Goal: Task Accomplishment & Management: Complete application form

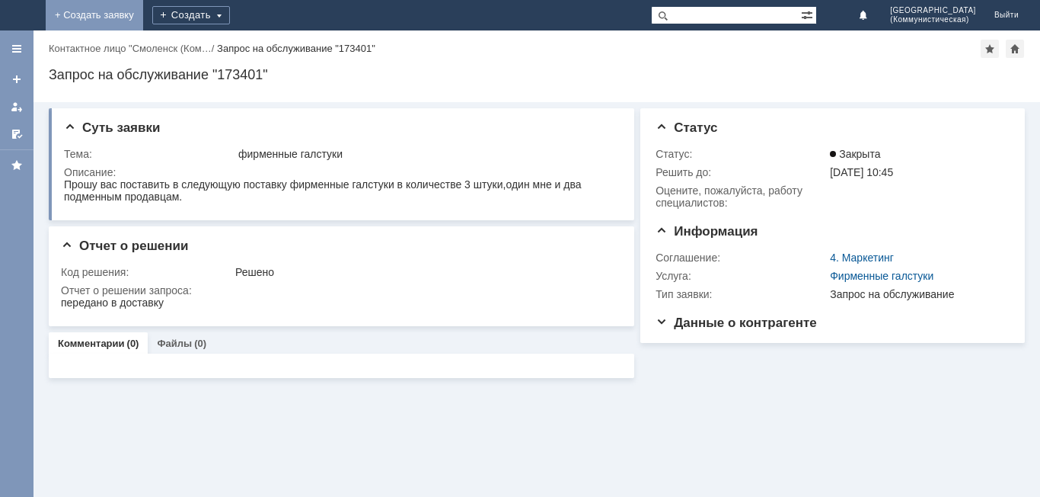
click at [143, 13] on link "+ Создать заявку" at bounding box center [94, 15] width 97 height 30
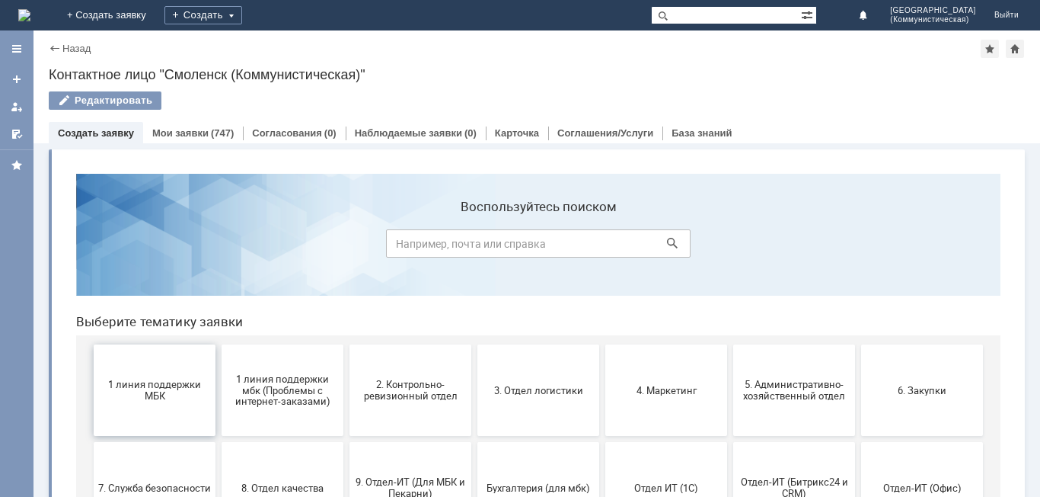
click at [129, 394] on span "1 линия поддержки МБК" at bounding box center [154, 390] width 113 height 23
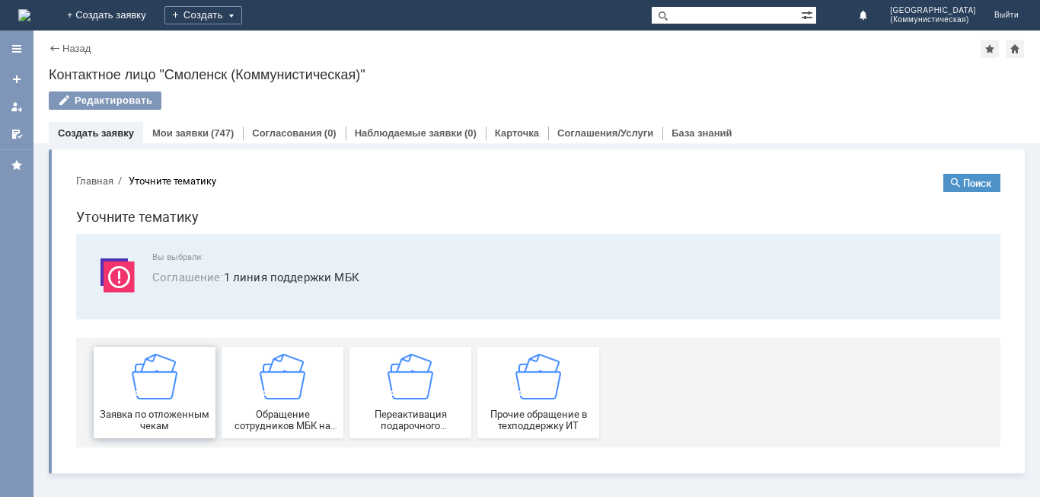
click at [130, 394] on div "Заявка по отложенным чекам" at bounding box center [154, 392] width 113 height 78
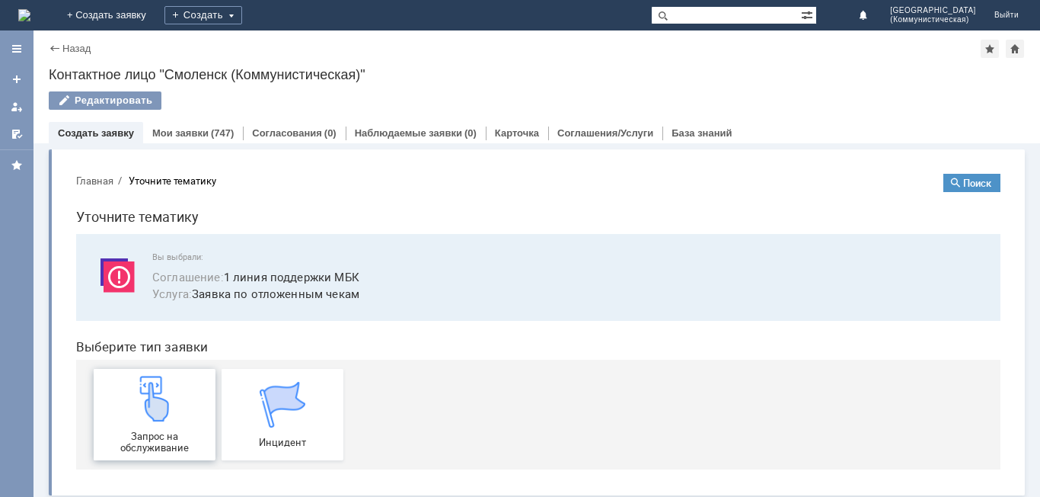
click at [134, 427] on div "Запрос на обслуживание" at bounding box center [154, 415] width 113 height 78
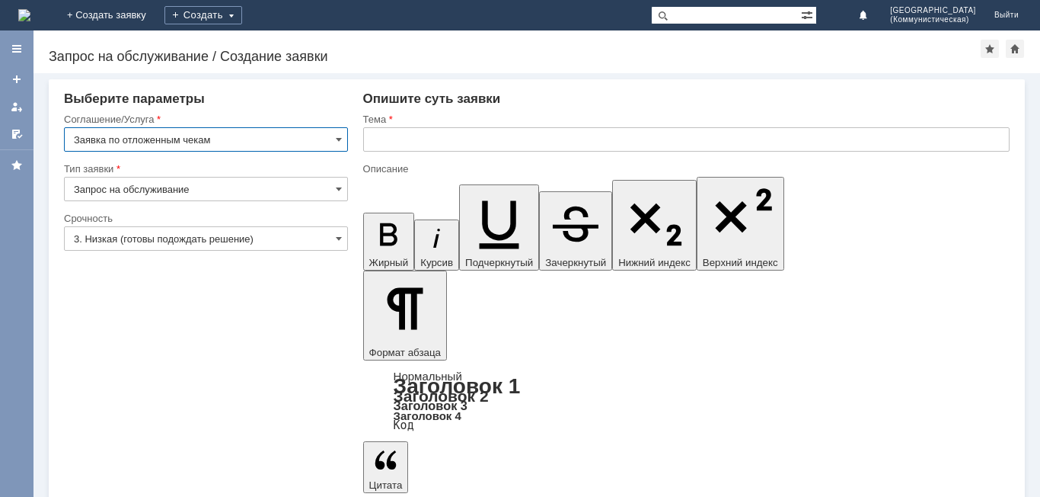
click at [379, 139] on input "text" at bounding box center [686, 139] width 647 height 24
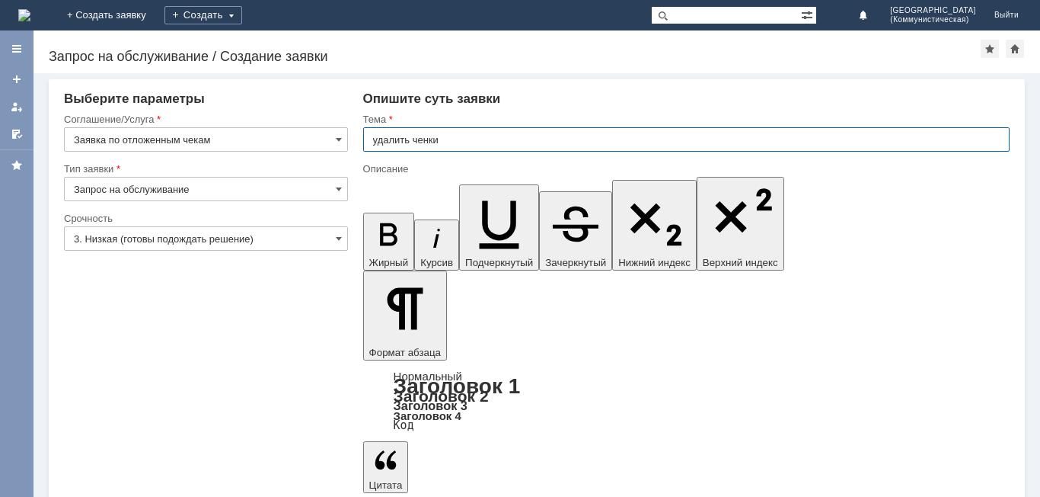
click at [426, 142] on input "удалить ченки" at bounding box center [686, 139] width 647 height 24
click at [423, 140] on input "удалить чнки" at bounding box center [686, 139] width 647 height 24
type input "удалить чеки"
